Goal: Find specific page/section: Find specific page/section

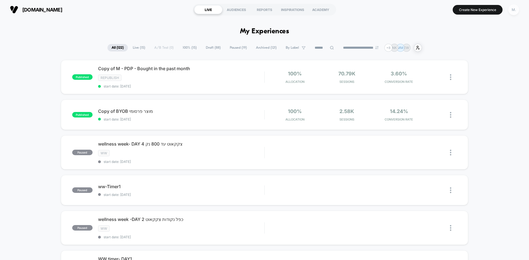
click at [513, 11] on div "M." at bounding box center [513, 9] width 11 height 11
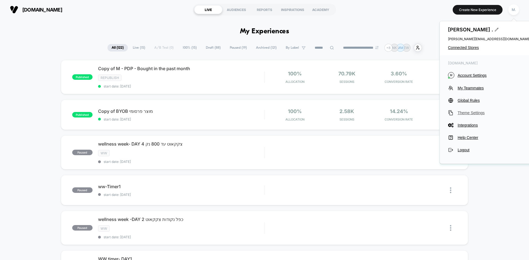
click at [475, 114] on span "Theme Settings" at bounding box center [493, 113] width 73 height 4
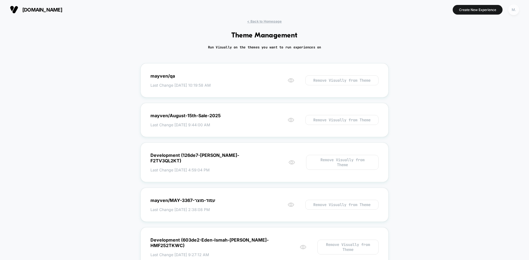
click at [515, 12] on div "M." at bounding box center [513, 9] width 11 height 11
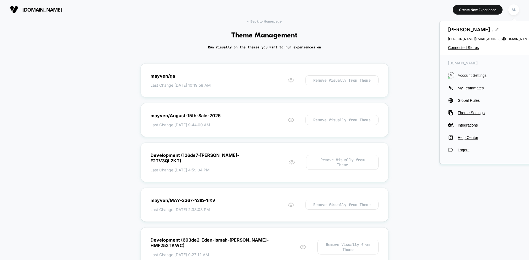
click at [479, 77] on span "Account Settings" at bounding box center [493, 75] width 73 height 4
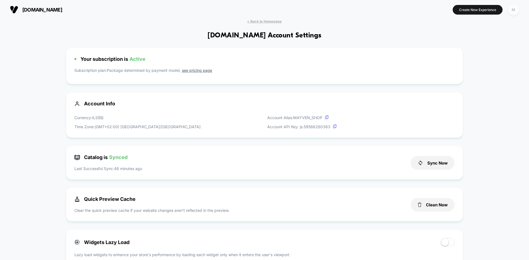
click at [514, 10] on div "M." at bounding box center [513, 9] width 11 height 11
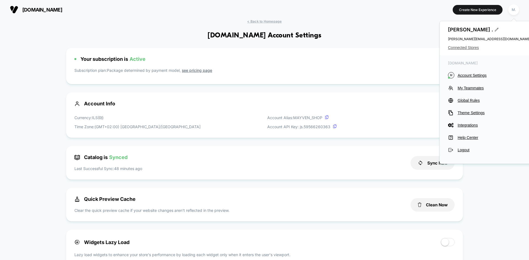
click at [474, 48] on span "Connected Stores" at bounding box center [489, 47] width 83 height 4
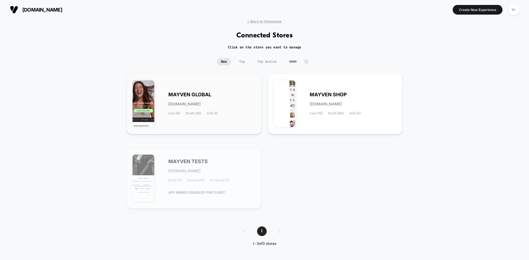
click at [236, 87] on div "MAYVEN GLOBAL [DOMAIN_NAME] Live (6) Draft (20) A/B (2)" at bounding box center [193, 104] width 123 height 49
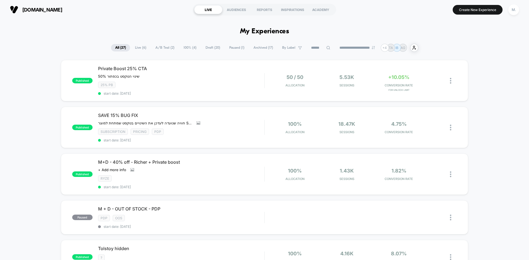
click at [140, 47] on span "Live ( 6 )" at bounding box center [141, 47] width 20 height 7
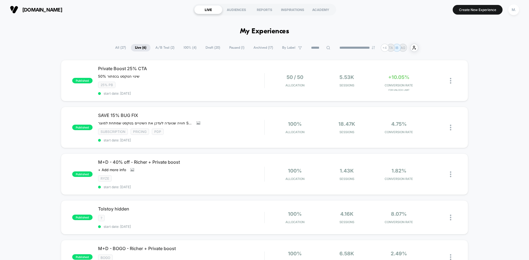
click at [164, 46] on span "A/B Test ( 2 )" at bounding box center [164, 47] width 27 height 7
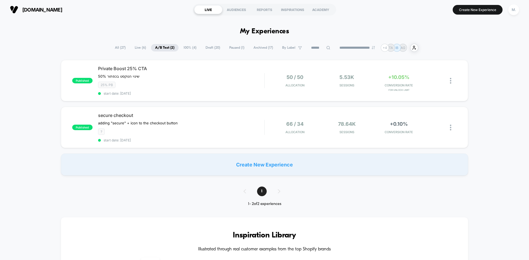
click at [132, 51] on span "Live ( 6 )" at bounding box center [140, 47] width 20 height 7
